Goal: Task Accomplishment & Management: Manage account settings

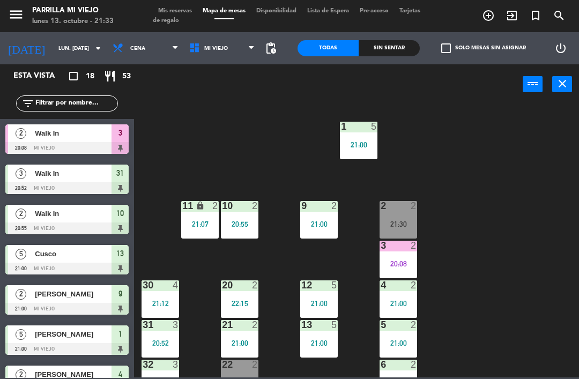
click at [399, 50] on div "Sin sentar" at bounding box center [389, 48] width 61 height 16
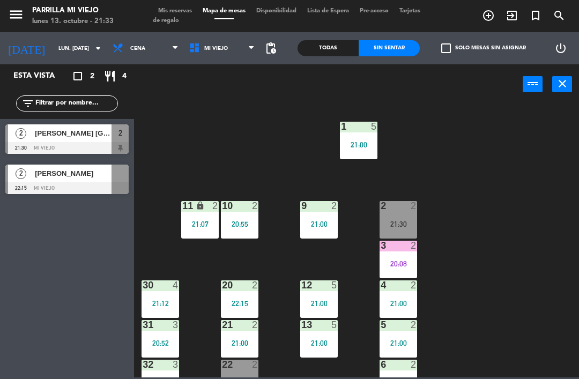
click at [175, 11] on span "Mis reservas" at bounding box center [175, 11] width 44 height 6
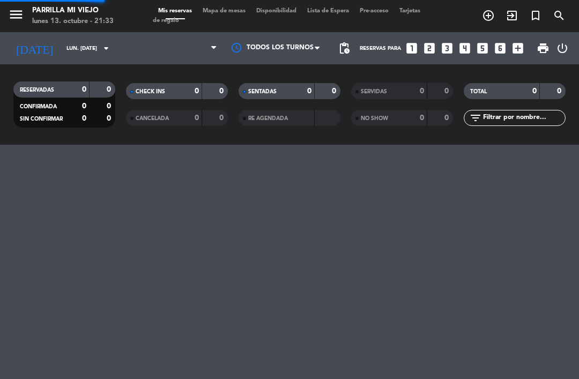
click at [174, 4] on div "menu [PERSON_NAME] Mi Viejo lunes 13. octubre - 21:33 Mis reservas Mapa de mesa…" at bounding box center [289, 16] width 579 height 32
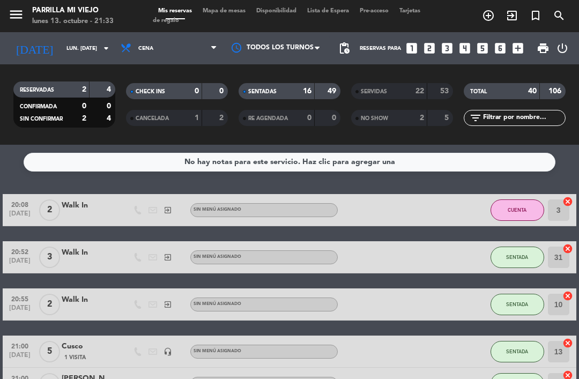
click at [185, 118] on div "1" at bounding box center [188, 118] width 21 height 12
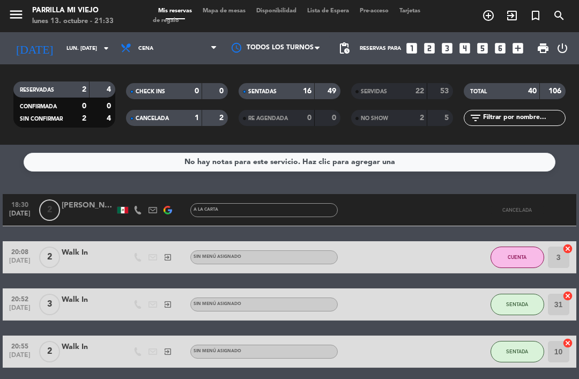
click at [224, 116] on strong "2" at bounding box center [222, 118] width 6 height 8
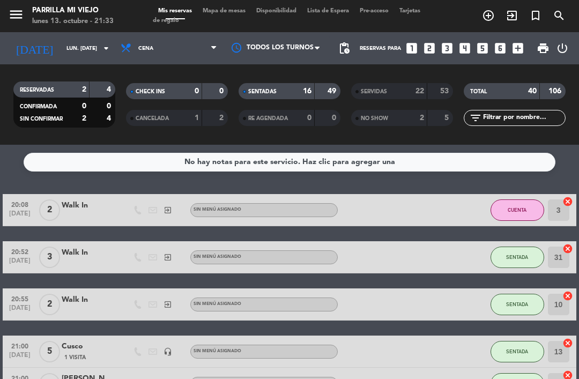
click at [322, 90] on div "49" at bounding box center [327, 91] width 20 height 12
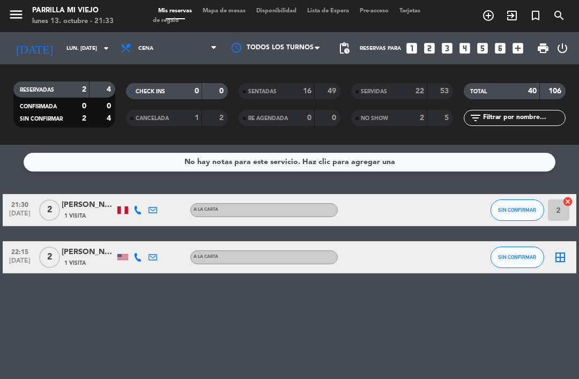
click at [232, 8] on span "Mapa de mesas" at bounding box center [224, 11] width 54 height 6
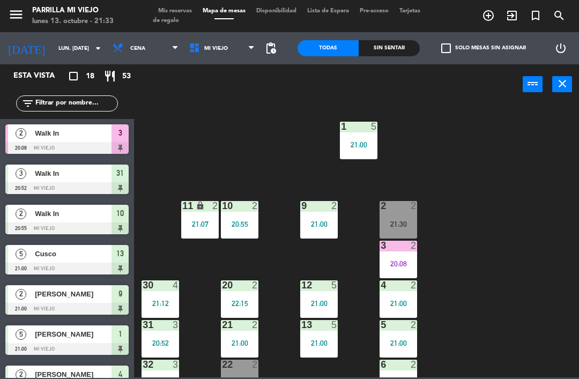
click at [395, 51] on div "Sin sentar" at bounding box center [389, 48] width 61 height 16
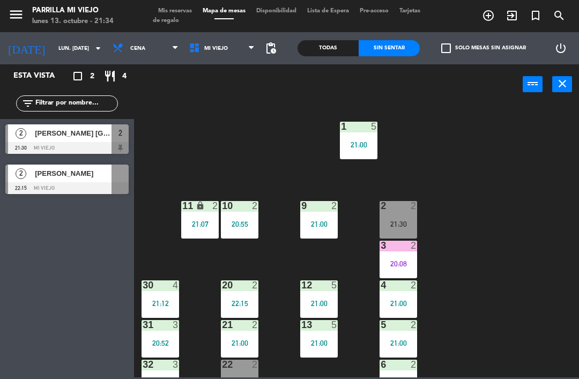
click at [182, 8] on span "Mis reservas" at bounding box center [175, 11] width 44 height 6
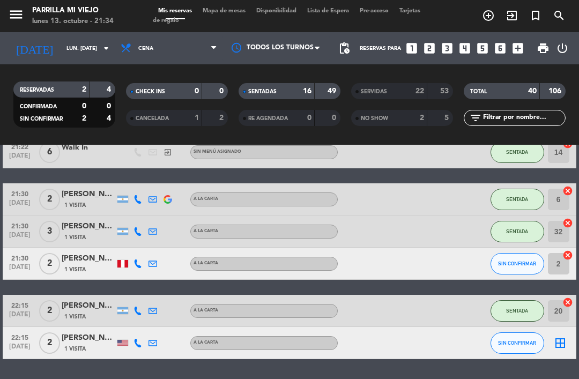
scroll to position [533, 0]
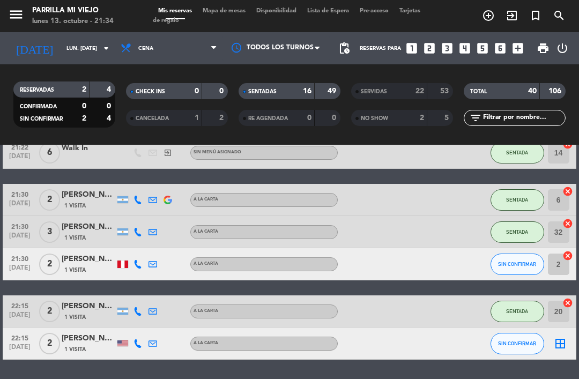
click at [228, 11] on span "Mapa de mesas" at bounding box center [224, 11] width 54 height 6
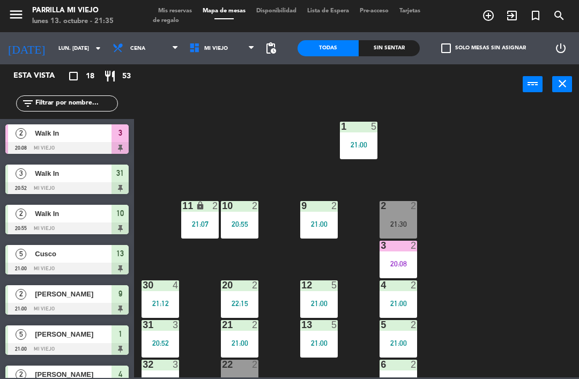
click at [401, 46] on div "Sin sentar" at bounding box center [389, 48] width 61 height 16
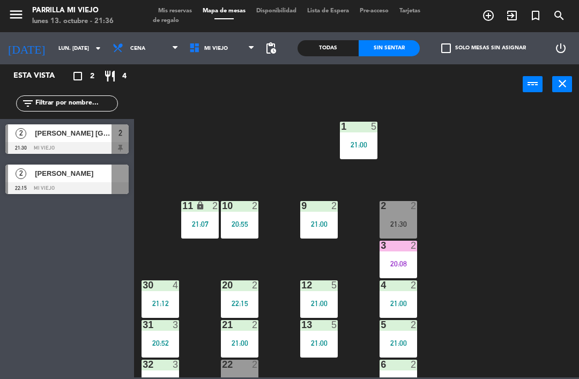
click at [88, 129] on span "[PERSON_NAME] [GEOGRAPHIC_DATA]" at bounding box center [73, 133] width 77 height 11
click at [382, 222] on div "21:30" at bounding box center [398, 224] width 38 height 8
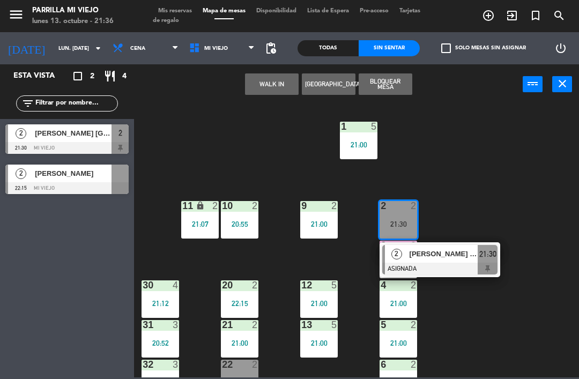
click at [492, 248] on span "21:30" at bounding box center [487, 254] width 17 height 13
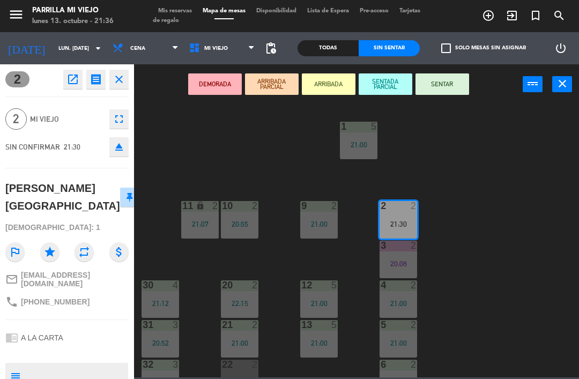
click at [461, 88] on button "SENTAR" at bounding box center [442, 83] width 54 height 21
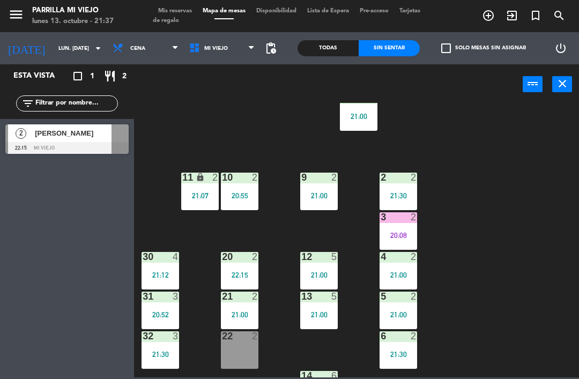
scroll to position [39, 0]
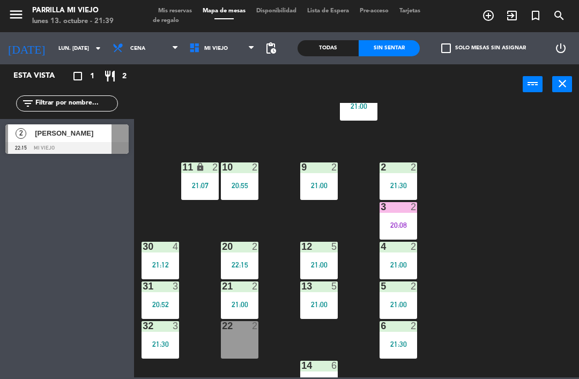
click at [487, 240] on div "1 5 21:00 2 2 21:30 9 2 21:00 10 2 20:55 11 lock 2 21:07 3 2 20:08 4 2 21:00 12…" at bounding box center [359, 240] width 439 height 274
click at [331, 176] on div "9 2 21:00" at bounding box center [319, 181] width 38 height 38
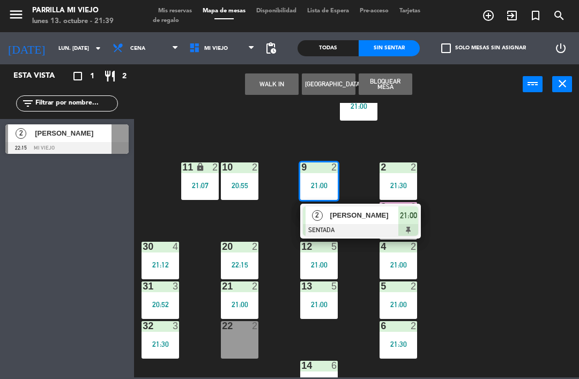
click at [414, 221] on span "21:00" at bounding box center [408, 215] width 17 height 13
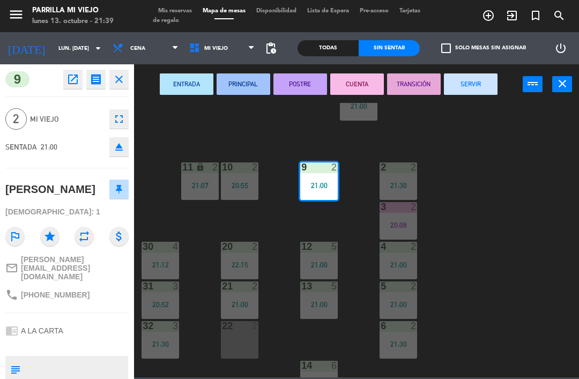
click at [303, 87] on button "POSTRE" at bounding box center [300, 83] width 54 height 21
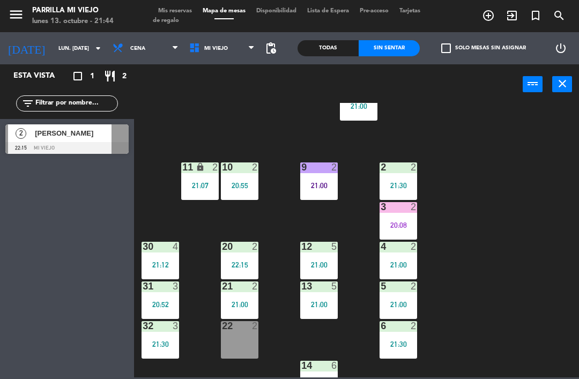
click at [331, 176] on div "9 2 21:00" at bounding box center [319, 181] width 38 height 38
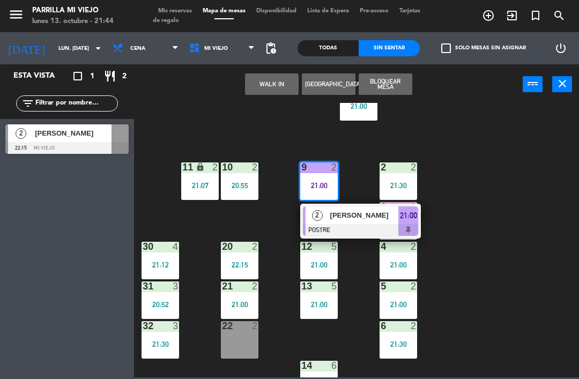
click at [418, 219] on div "21:00" at bounding box center [408, 215] width 20 height 18
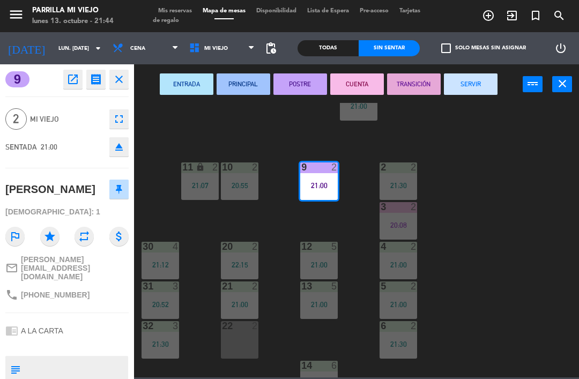
click at [483, 85] on button "SERVIR" at bounding box center [471, 83] width 54 height 21
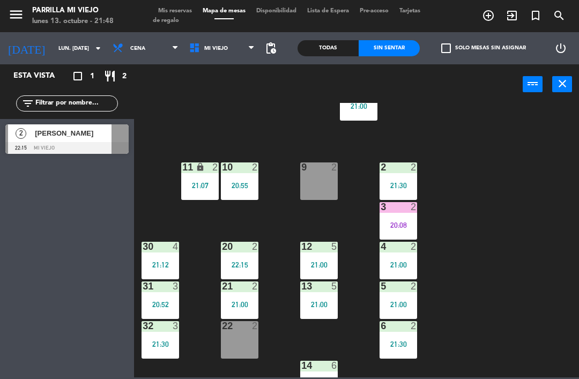
click at [320, 168] on div at bounding box center [319, 167] width 18 height 10
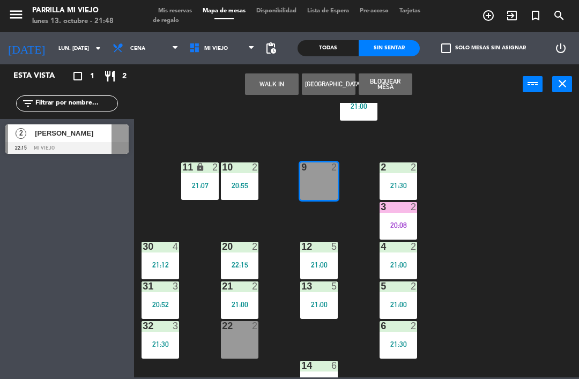
click at [273, 83] on button "WALK IN" at bounding box center [272, 83] width 54 height 21
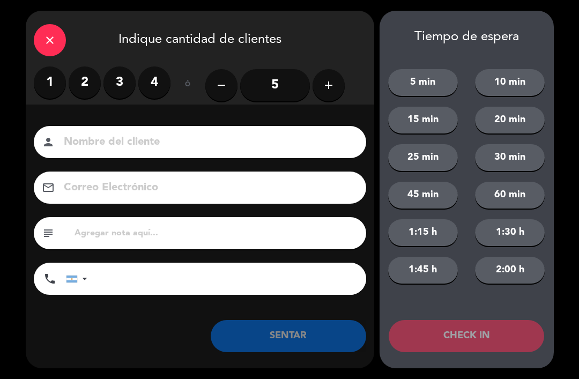
click at [86, 79] on label "2" at bounding box center [85, 82] width 32 height 32
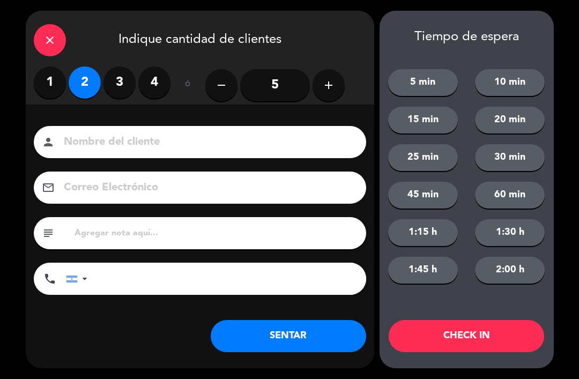
click at [296, 332] on button "SENTAR" at bounding box center [288, 336] width 155 height 32
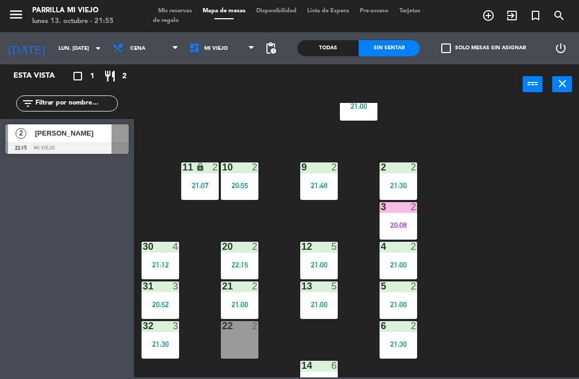
click at [404, 224] on div "20:08" at bounding box center [398, 225] width 38 height 8
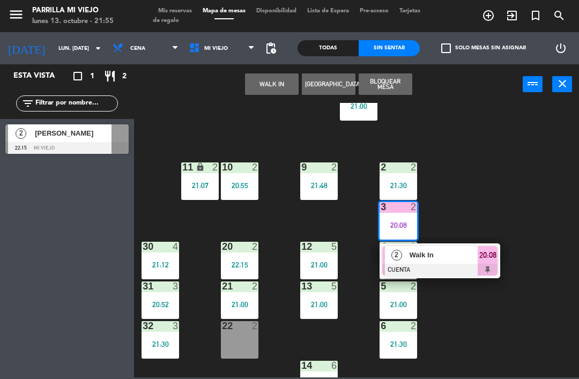
click at [493, 257] on span "20:08" at bounding box center [487, 255] width 17 height 13
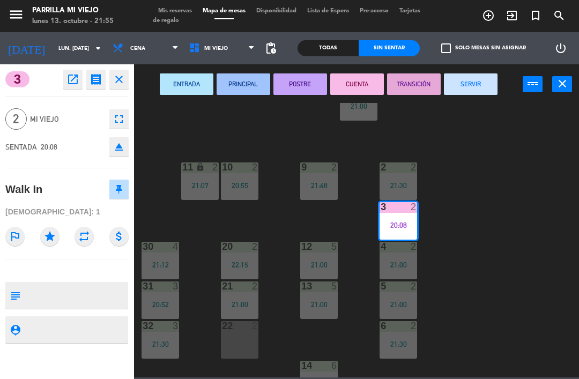
click at [478, 86] on button "SERVIR" at bounding box center [471, 83] width 54 height 21
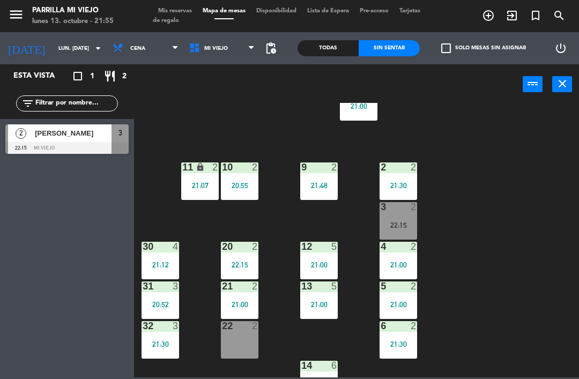
click at [406, 218] on div "3 2 22:15" at bounding box center [398, 221] width 38 height 38
click at [554, 257] on div "1 5 21:00 2 2 21:30 9 2 21:48 10 2 20:55 11 lock 2 21:07 3 2 22:15 4 2 21:00 12…" at bounding box center [359, 240] width 439 height 274
click at [327, 301] on div "21:00" at bounding box center [319, 305] width 38 height 8
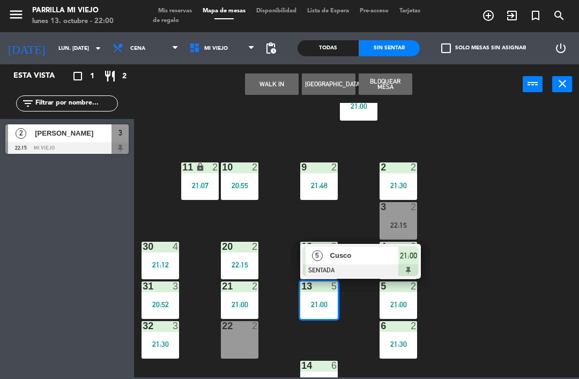
click at [417, 253] on div "21:00" at bounding box center [408, 256] width 20 height 18
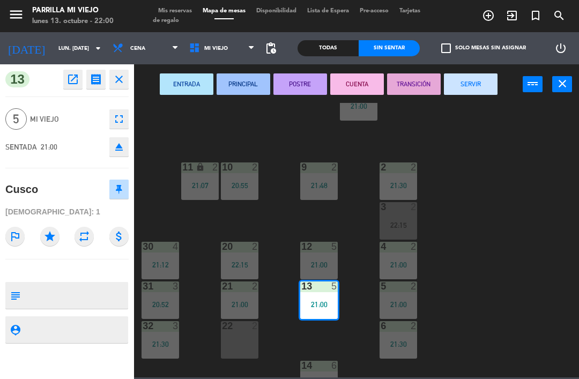
click at [477, 93] on button "SERVIR" at bounding box center [471, 83] width 54 height 21
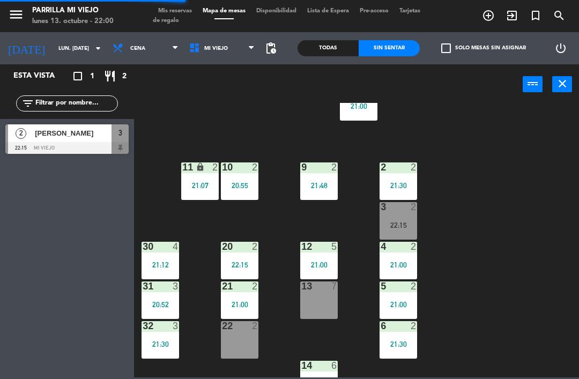
click at [321, 299] on div "13 7" at bounding box center [319, 300] width 38 height 38
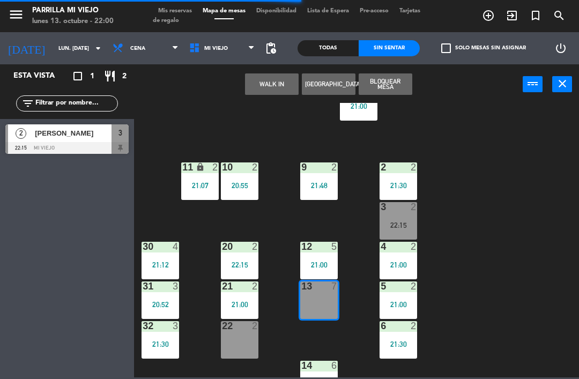
click at [284, 85] on button "WALK IN" at bounding box center [272, 83] width 54 height 21
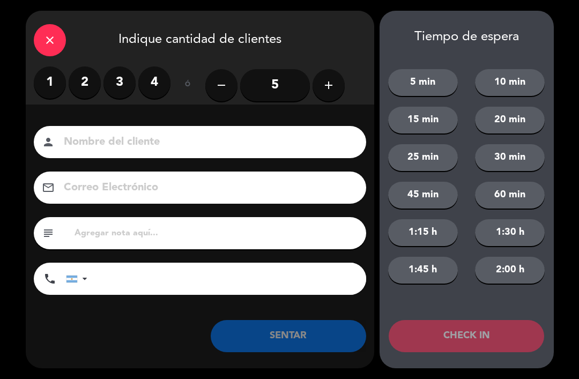
click at [166, 78] on label "4" at bounding box center [154, 82] width 32 height 32
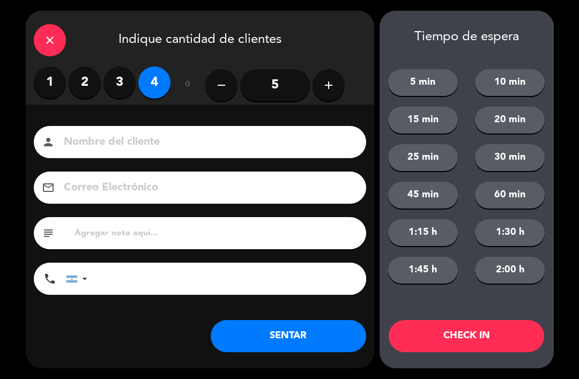
click at [286, 338] on button "SENTAR" at bounding box center [288, 336] width 155 height 32
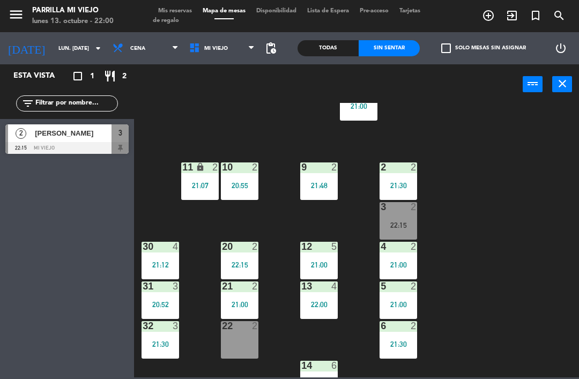
click at [326, 256] on div "12 5 21:00" at bounding box center [319, 261] width 38 height 38
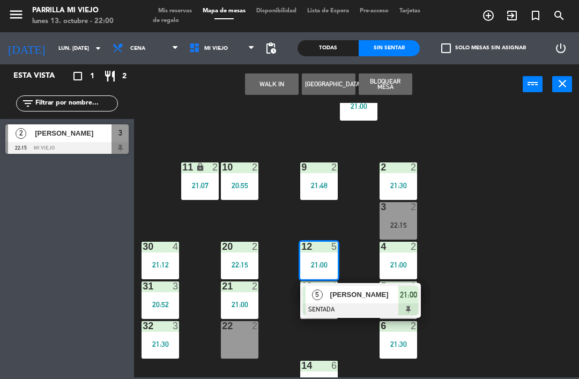
click at [412, 302] on div "21:00" at bounding box center [408, 295] width 20 height 18
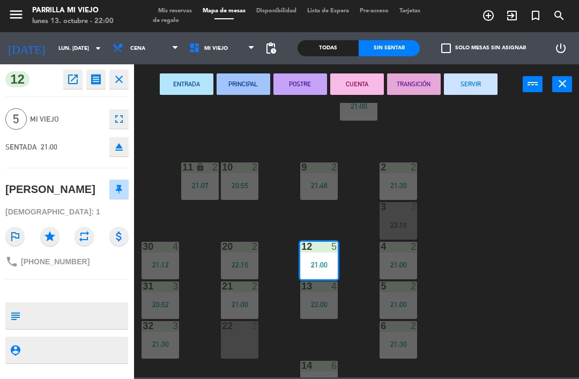
click at [476, 92] on button "SERVIR" at bounding box center [471, 83] width 54 height 21
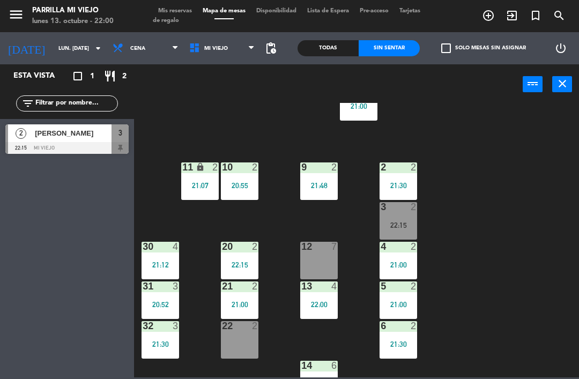
click at [325, 259] on div "12 7" at bounding box center [319, 261] width 38 height 38
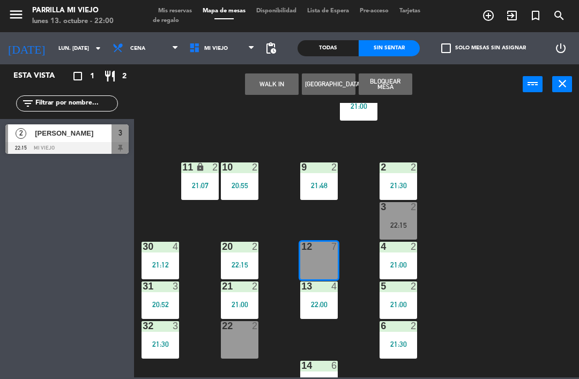
click at [269, 84] on button "WALK IN" at bounding box center [272, 83] width 54 height 21
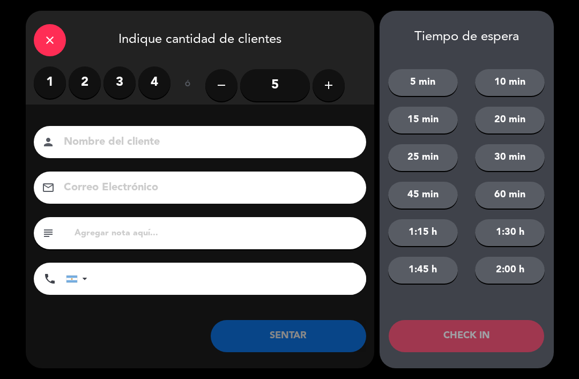
click at [157, 80] on label "4" at bounding box center [154, 82] width 32 height 32
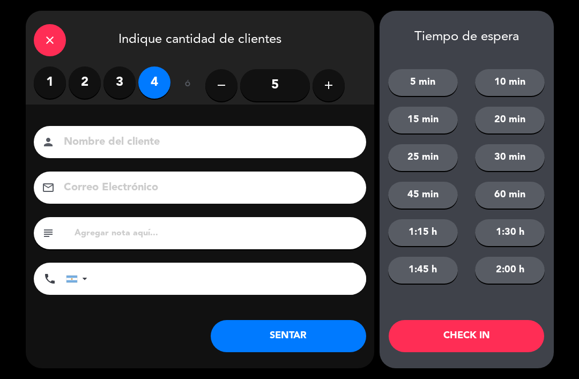
click at [315, 342] on button "SENTAR" at bounding box center [288, 336] width 155 height 32
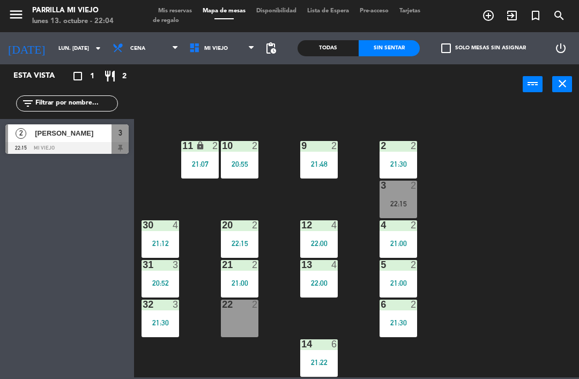
scroll to position [60, 0]
click at [404, 280] on div "21:00" at bounding box center [398, 283] width 38 height 8
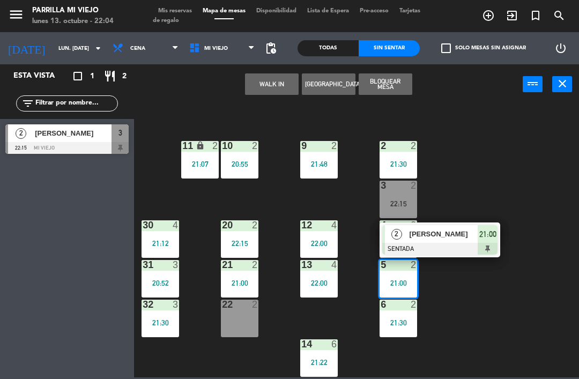
click at [490, 237] on span "21:00" at bounding box center [487, 234] width 17 height 13
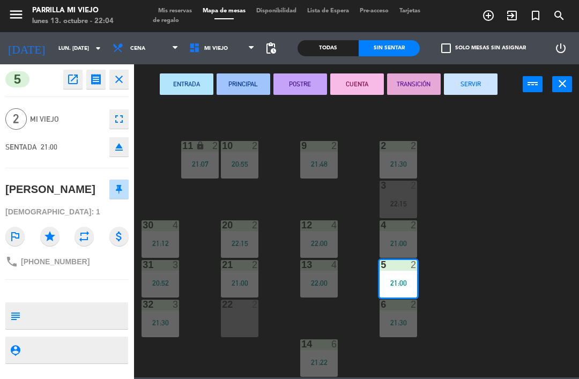
click at [483, 86] on button "SERVIR" at bounding box center [471, 83] width 54 height 21
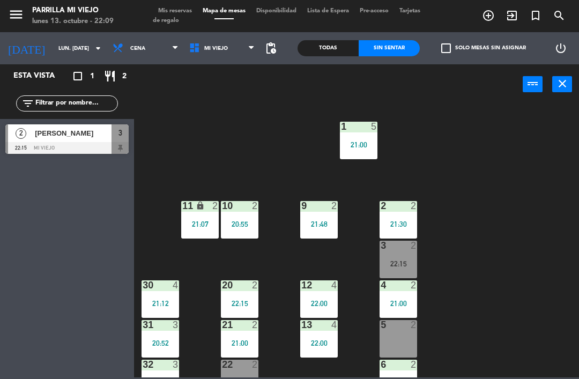
scroll to position [0, 0]
click at [197, 217] on div "11 lock 2 21:07" at bounding box center [200, 220] width 38 height 38
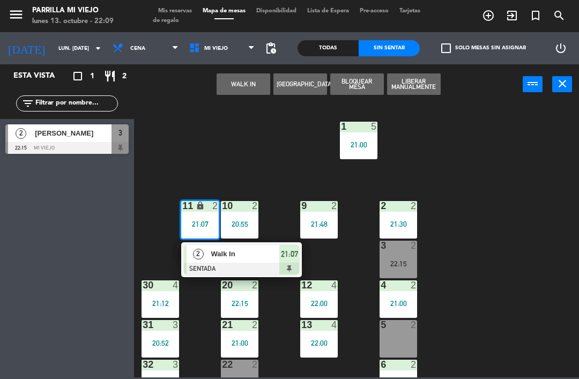
click at [299, 260] on div "21:07" at bounding box center [289, 254] width 20 height 18
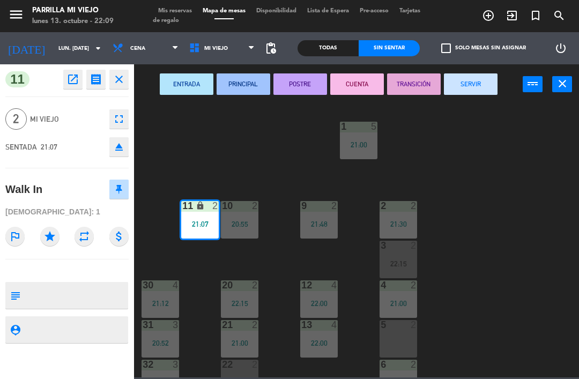
click at [488, 79] on button "SERVIR" at bounding box center [471, 83] width 54 height 21
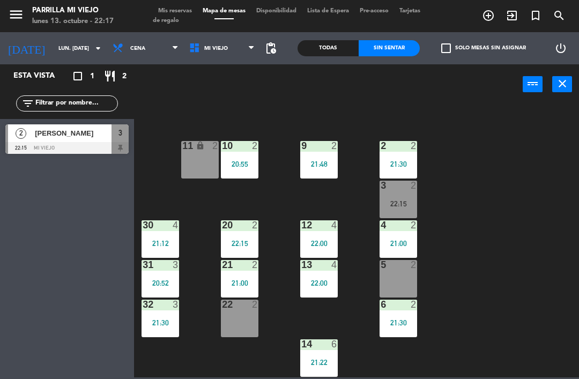
scroll to position [60, 0]
click at [183, 8] on span "Mis reservas" at bounding box center [175, 11] width 44 height 6
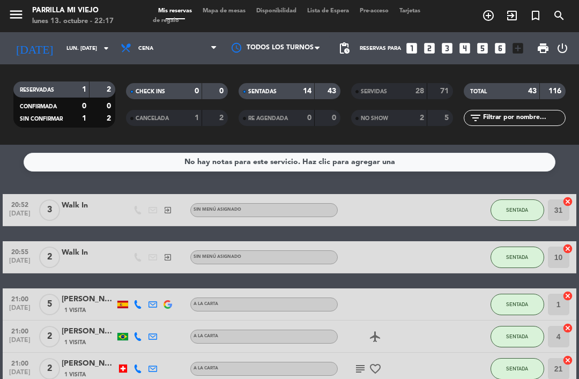
click at [239, 10] on span "Mapa de mesas" at bounding box center [224, 11] width 54 height 6
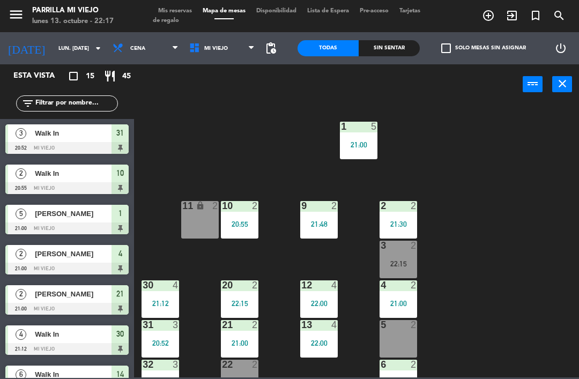
click at [398, 47] on div "Sin sentar" at bounding box center [389, 48] width 61 height 16
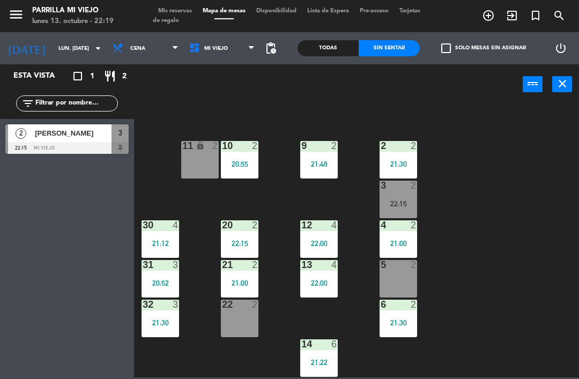
scroll to position [60, 0]
click at [406, 202] on div "22:15" at bounding box center [398, 204] width 38 height 8
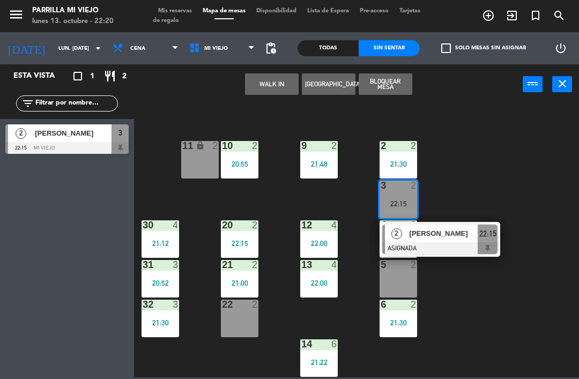
click at [500, 233] on div "2 [PERSON_NAME] ASIGNADA 22:15" at bounding box center [439, 239] width 121 height 35
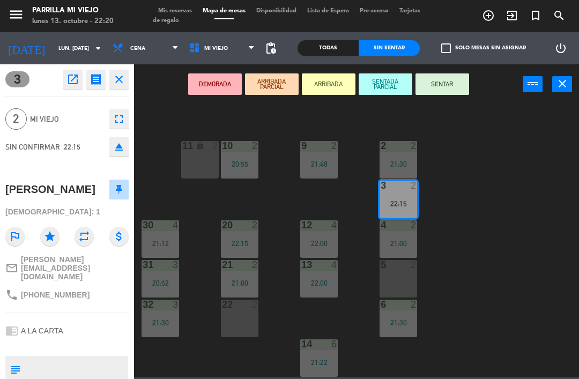
click at [117, 154] on button "eject" at bounding box center [118, 146] width 19 height 19
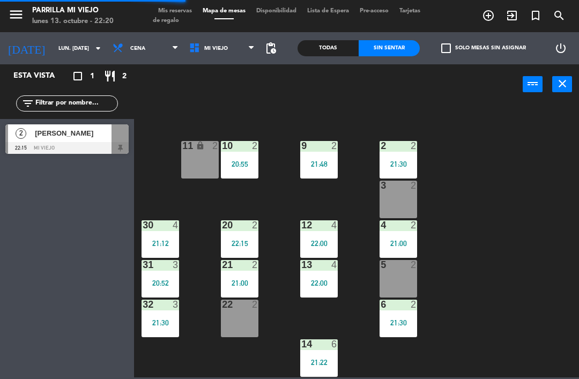
click at [412, 192] on div "3 2" at bounding box center [398, 200] width 38 height 38
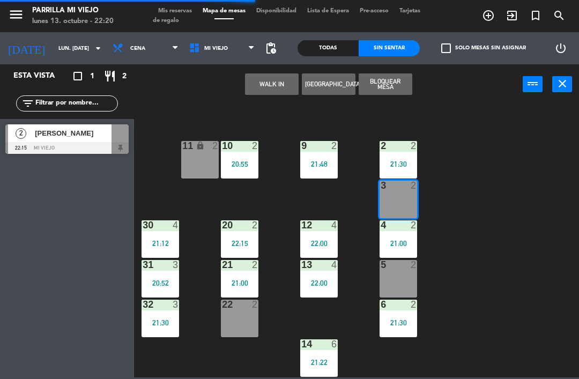
click at [271, 77] on button "WALK IN" at bounding box center [272, 83] width 54 height 21
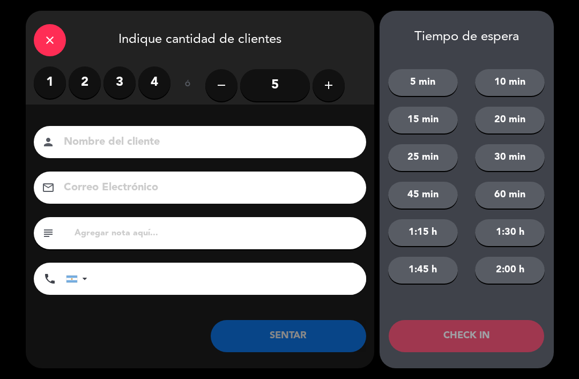
click at [81, 73] on label "2" at bounding box center [85, 82] width 32 height 32
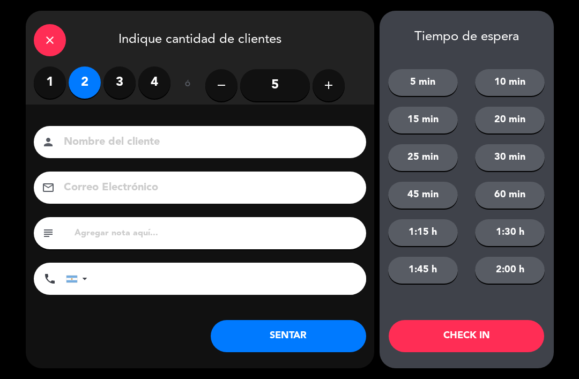
click at [287, 334] on button "SENTAR" at bounding box center [288, 336] width 155 height 32
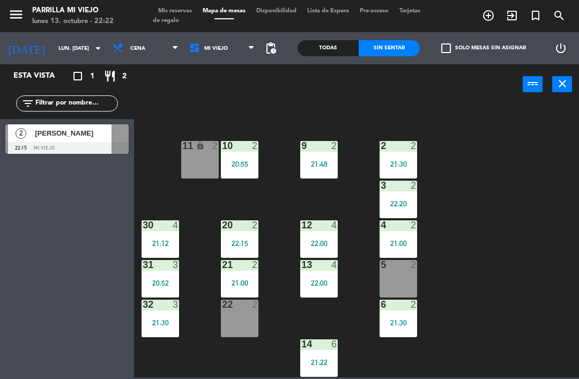
click at [417, 247] on div "21:00" at bounding box center [398, 244] width 38 height 8
click at [488, 206] on div "1 5 21:00 2 2 21:30 9 2 21:48 10 2 20:55 11 lock 2 3 2 22:20 4 2 21:00 12 4 22:…" at bounding box center [359, 240] width 439 height 274
click at [404, 249] on div "4 2 21:00" at bounding box center [398, 239] width 38 height 38
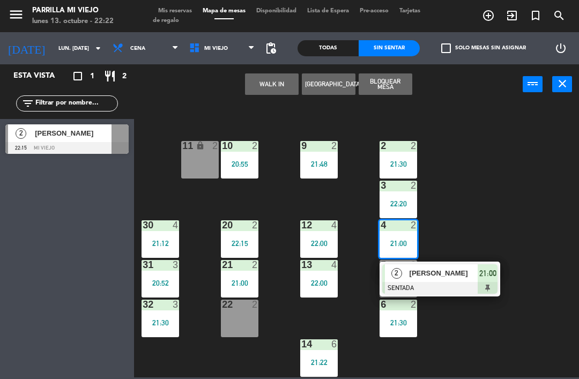
click at [498, 280] on div "2 [PERSON_NAME] SENTADA 21:00" at bounding box center [439, 279] width 121 height 35
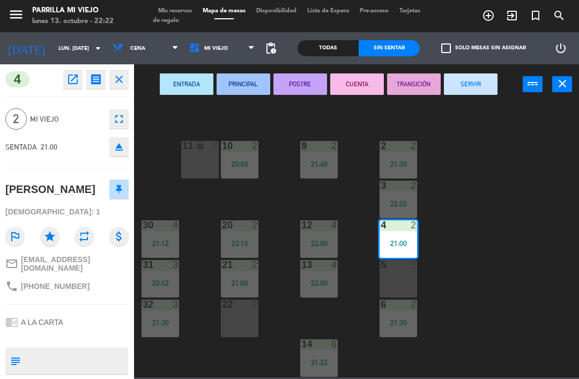
click at [476, 88] on button "SERVIR" at bounding box center [471, 83] width 54 height 21
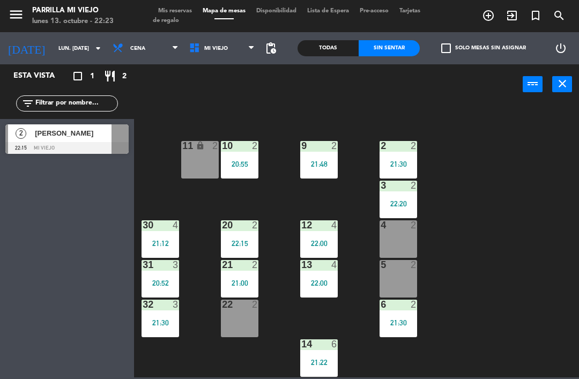
click at [249, 322] on div "22 2" at bounding box center [240, 319] width 38 height 38
click at [548, 262] on div "1 5 21:00 2 2 21:30 9 2 21:48 10 2 20:55 11 lock 2 3 2 22:20 4 2 12 4 22:00 20 …" at bounding box center [359, 240] width 439 height 274
click at [237, 235] on div "20 2 22:15" at bounding box center [240, 239] width 38 height 38
click at [188, 8] on span "Mis reservas" at bounding box center [175, 11] width 44 height 6
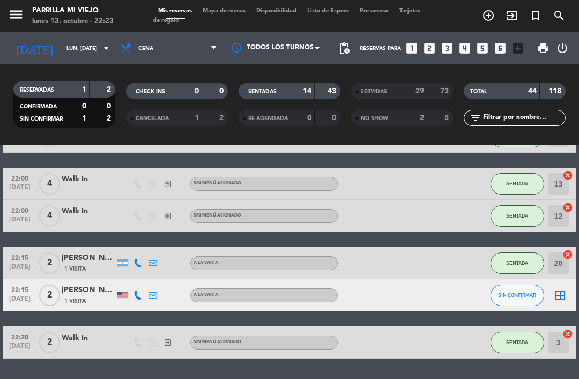
scroll to position [452, 0]
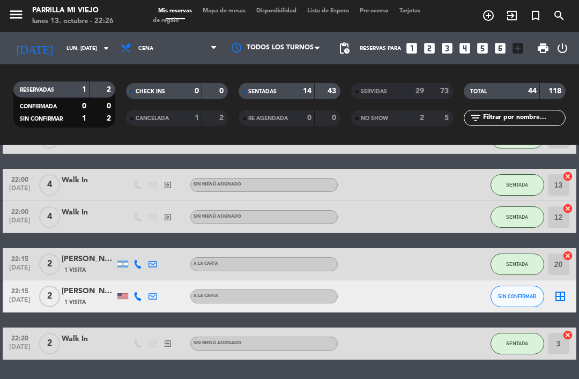
click at [232, 11] on span "Mapa de mesas" at bounding box center [224, 11] width 54 height 6
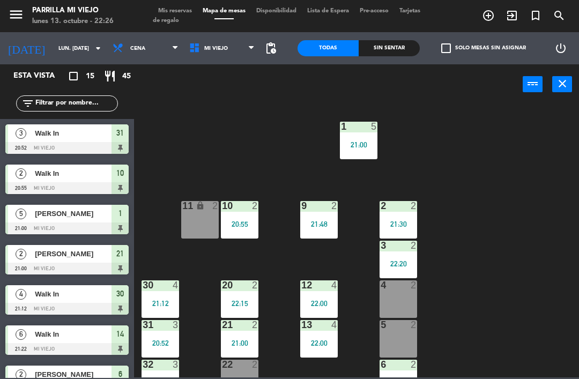
click at [90, 17] on div "lunes 13. octubre - 22:26" at bounding box center [72, 21] width 81 height 11
click at [63, 20] on div "lunes 13. octubre - 22:26" at bounding box center [72, 21] width 81 height 11
click at [66, 50] on input "lun. [DATE]" at bounding box center [89, 48] width 73 height 17
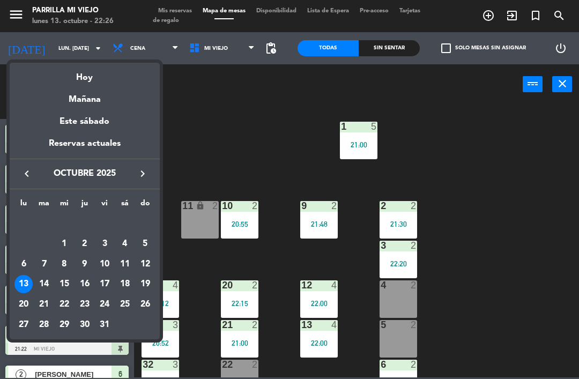
click at [68, 280] on div "15" at bounding box center [64, 284] width 18 height 18
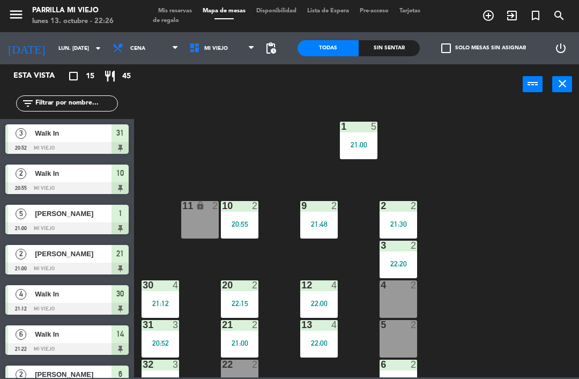
type input "mié. [DATE]"
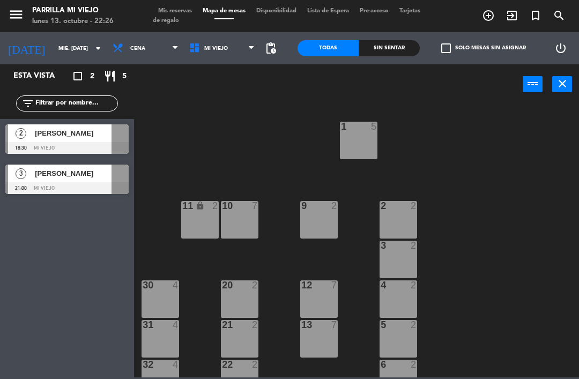
click at [181, 5] on div "menu [PERSON_NAME] Mi Viejo lunes 13. octubre - 22:26 Mis reservas Mapa de mesa…" at bounding box center [289, 16] width 579 height 32
click at [181, 11] on span "Mis reservas" at bounding box center [175, 11] width 44 height 6
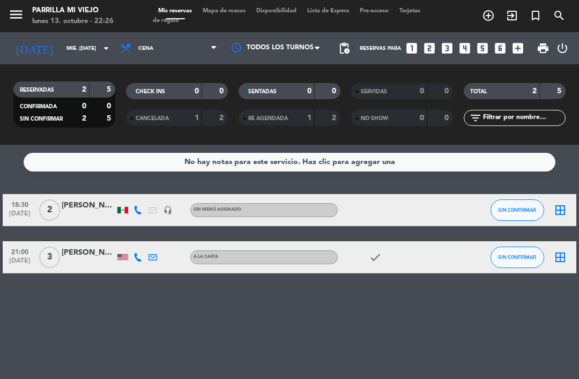
click at [61, 44] on input "mié. [DATE]" at bounding box center [97, 48] width 73 height 17
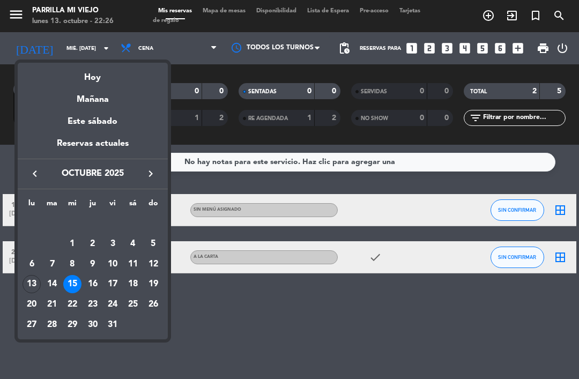
click at [113, 80] on div "Hoy" at bounding box center [93, 74] width 150 height 22
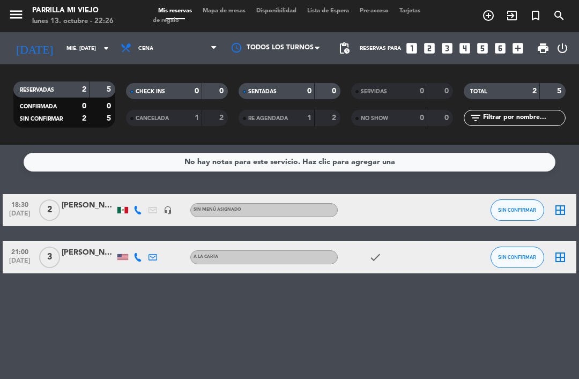
type input "lun. [DATE]"
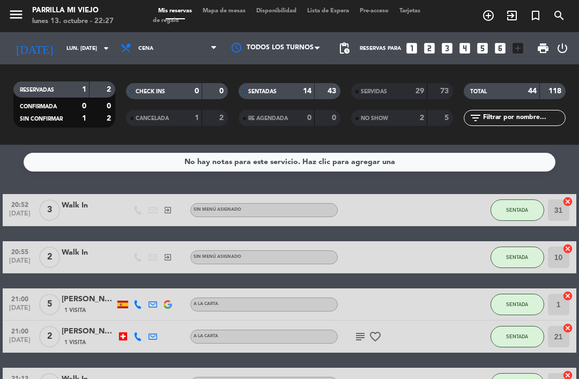
click at [246, 9] on span "Mapa de mesas" at bounding box center [224, 11] width 54 height 6
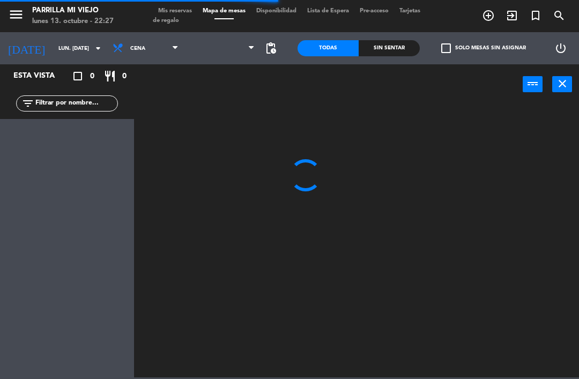
click at [188, 8] on span "Mis reservas" at bounding box center [175, 11] width 44 height 6
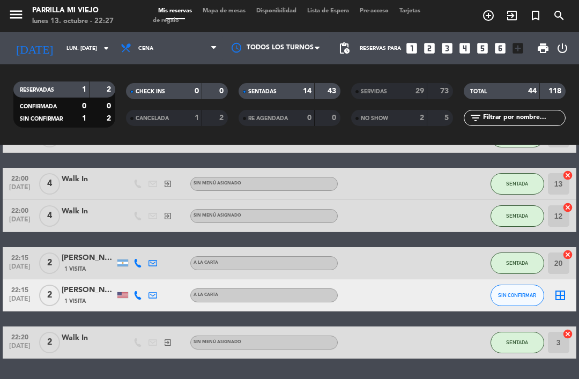
scroll to position [452, 0]
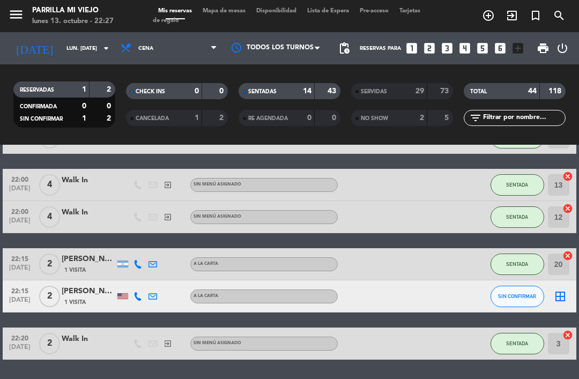
click at [68, 42] on input "lun. [DATE]" at bounding box center [97, 48] width 73 height 17
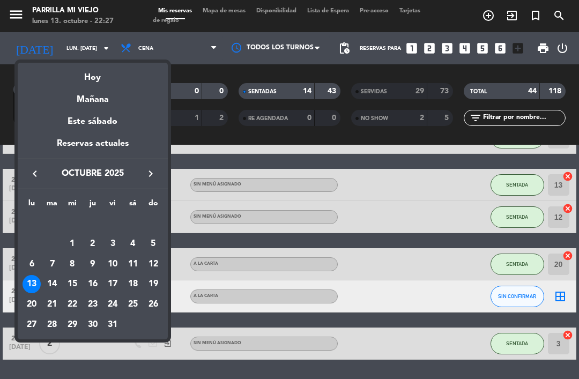
click at [126, 75] on div "Hoy" at bounding box center [93, 74] width 150 height 22
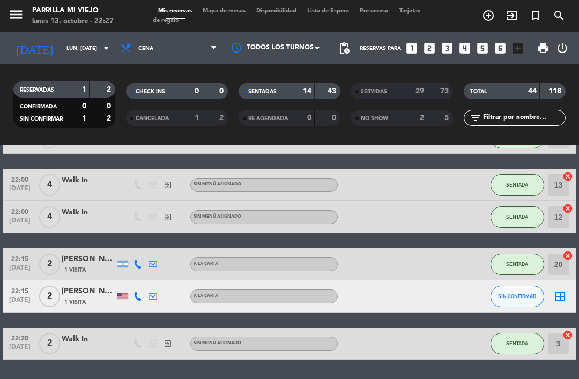
click at [237, 8] on span "Mapa de mesas" at bounding box center [224, 11] width 54 height 6
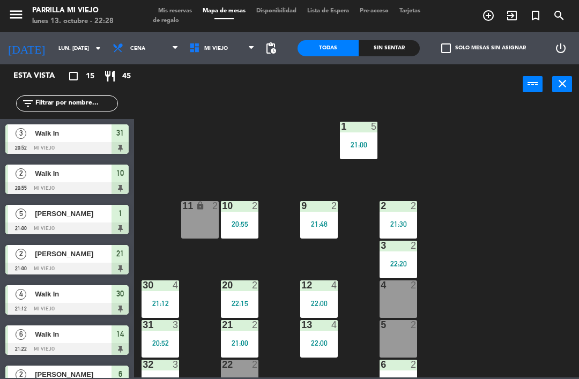
click at [390, 53] on div "Sin sentar" at bounding box center [389, 48] width 61 height 16
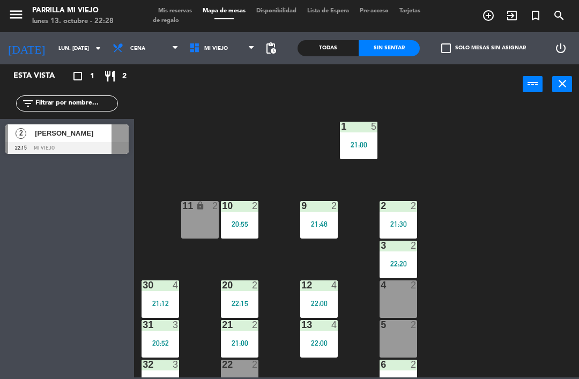
click at [187, 8] on span "Mis reservas" at bounding box center [175, 11] width 44 height 6
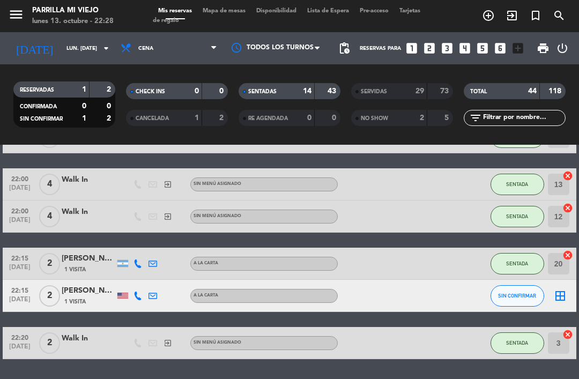
scroll to position [452, 0]
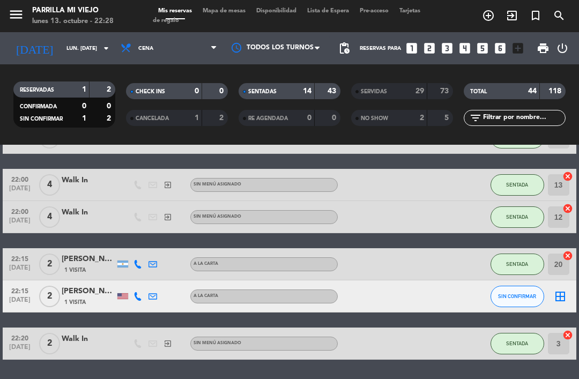
click at [84, 289] on div "[PERSON_NAME]" at bounding box center [89, 291] width 54 height 12
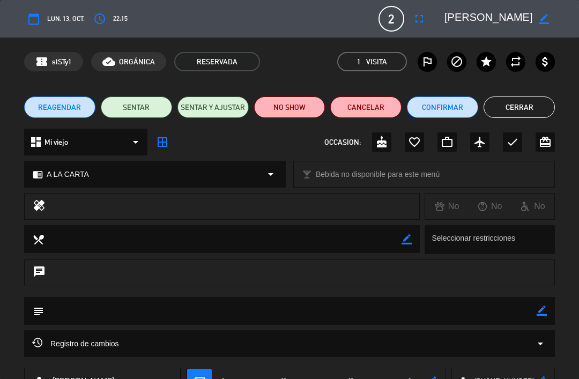
click at [298, 107] on button "NO SHOW" at bounding box center [289, 106] width 71 height 21
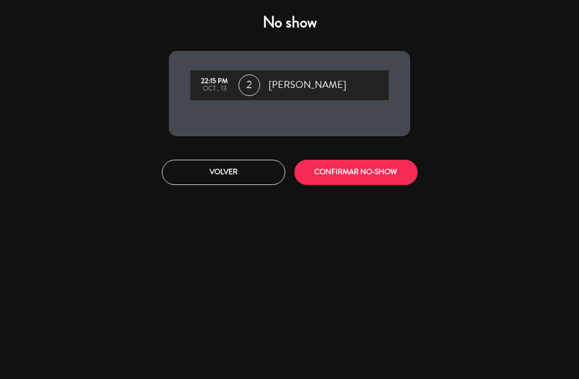
click at [388, 175] on button "CONFIRMAR NO-SHOW" at bounding box center [355, 172] width 123 height 25
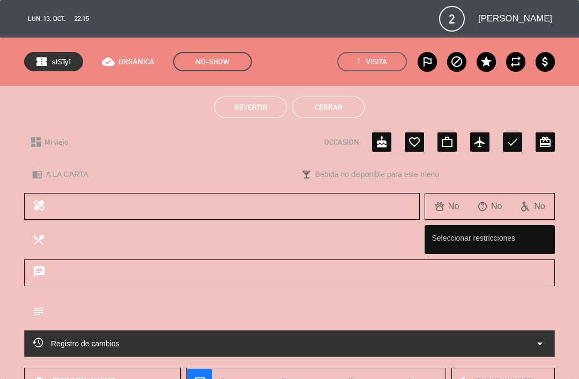
click at [346, 111] on button "Cerrar" at bounding box center [328, 106] width 72 height 21
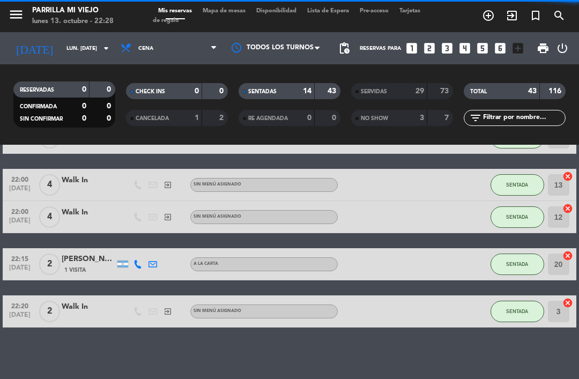
scroll to position [420, 0]
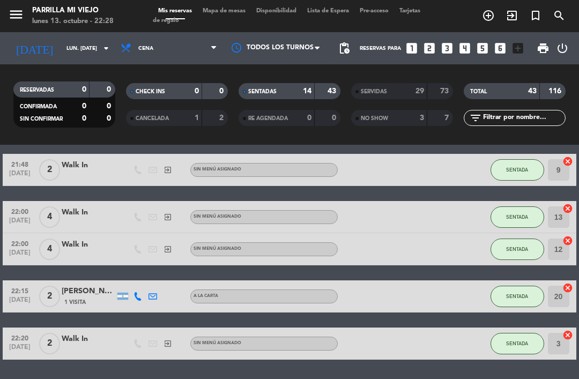
click at [245, 9] on span "Mapa de mesas" at bounding box center [224, 11] width 54 height 6
